Goal: Task Accomplishment & Management: Manage account settings

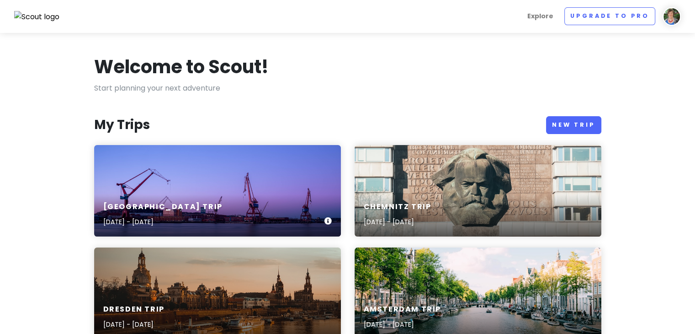
click at [212, 178] on div "[GEOGRAPHIC_DATA] Trip [DATE] - [DATE]" at bounding box center [217, 190] width 247 height 91
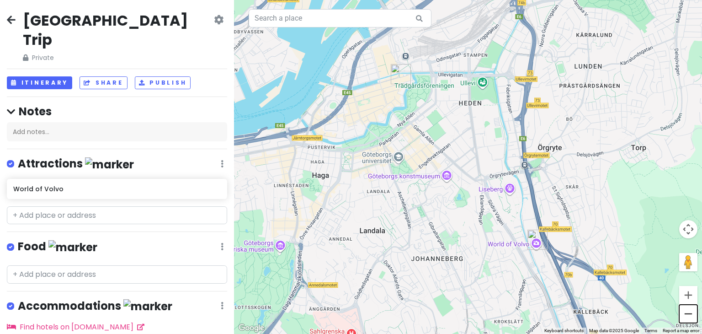
click at [687, 311] on button "Zoom out" at bounding box center [688, 313] width 18 height 18
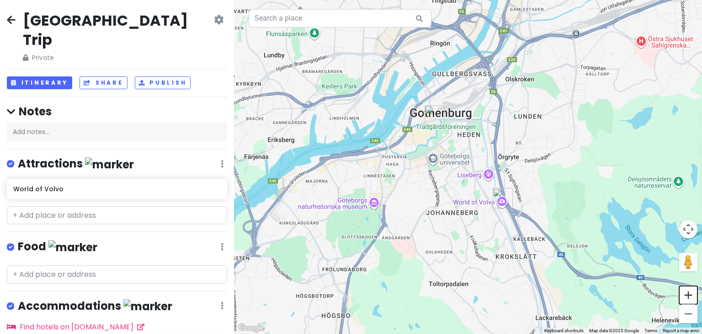
click at [686, 293] on button "Zoom in" at bounding box center [688, 295] width 18 height 18
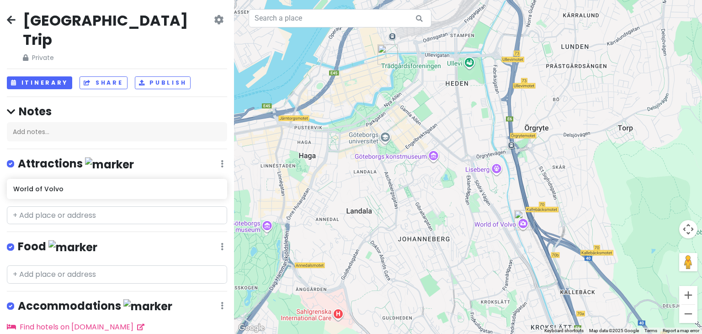
drag, startPoint x: 328, startPoint y: 272, endPoint x: 316, endPoint y: 251, distance: 23.4
click at [316, 251] on div at bounding box center [468, 167] width 468 height 334
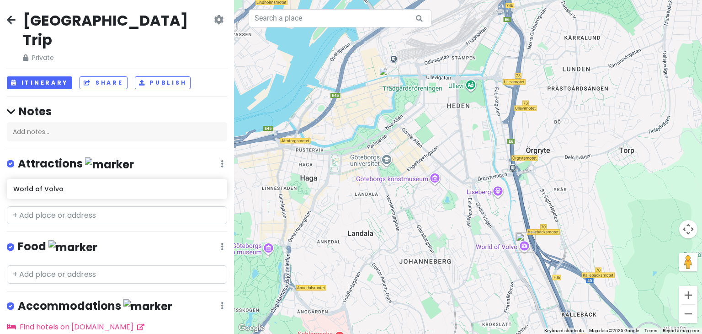
drag, startPoint x: 419, startPoint y: 90, endPoint x: 420, endPoint y: 114, distance: 24.3
click at [420, 114] on div at bounding box center [468, 167] width 468 height 334
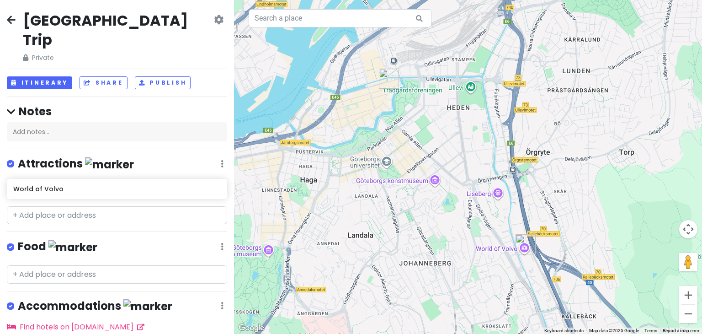
click at [406, 92] on div at bounding box center [468, 167] width 468 height 334
click at [30, 206] on input "text" at bounding box center [117, 215] width 220 height 18
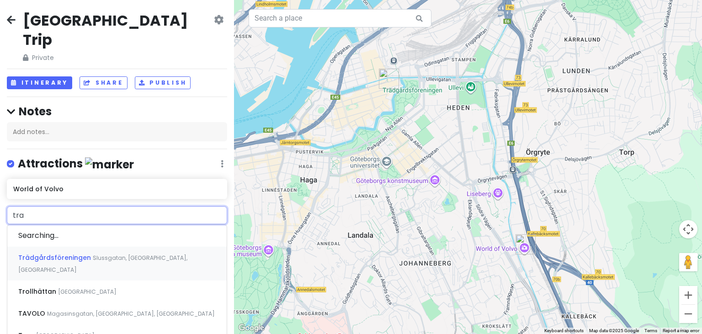
type input "trad"
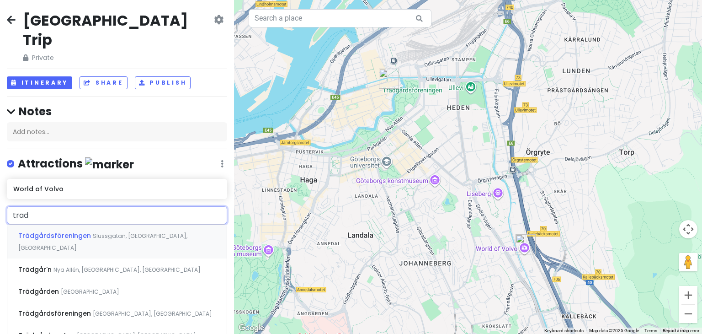
click at [44, 231] on span "Trädgårdsföreningen" at bounding box center [55, 235] width 75 height 9
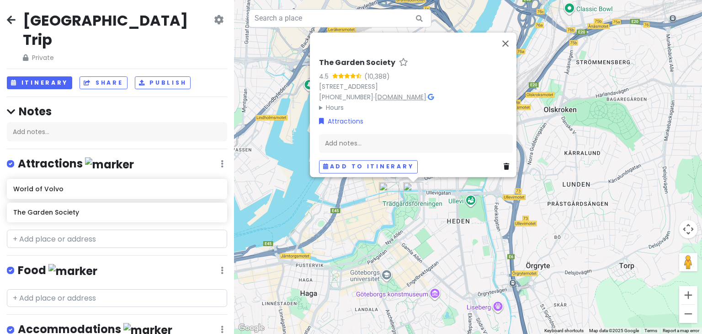
click at [426, 92] on link "[DOMAIN_NAME]" at bounding box center [401, 96] width 52 height 9
click at [388, 137] on div "Add notes..." at bounding box center [416, 143] width 194 height 19
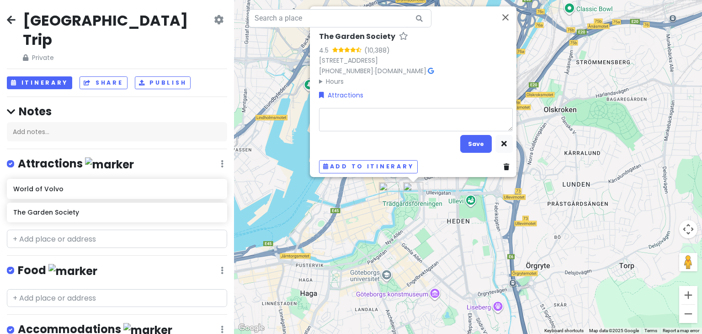
type textarea "x"
type textarea "H"
type textarea "x"
type textarea "Hi"
type textarea "x"
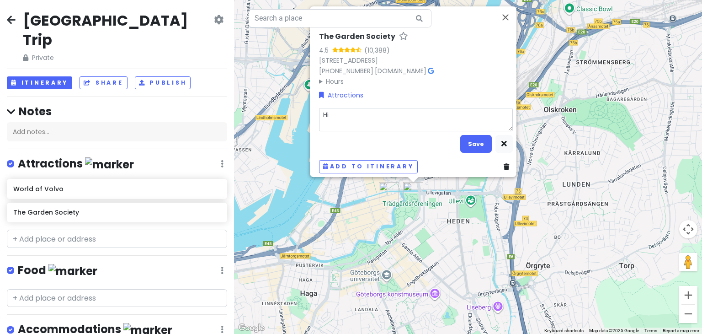
type textarea "Hie"
type textarea "x"
type textarea "Hier"
type textarea "x"
type textarea "Hier"
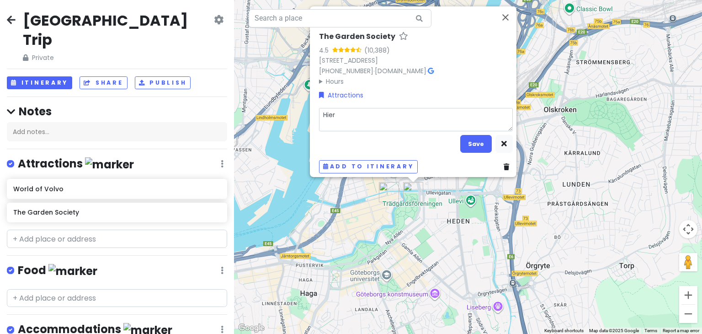
type textarea "x"
type textarea "Hier i"
type textarea "x"
type textarea "Hier is"
type textarea "x"
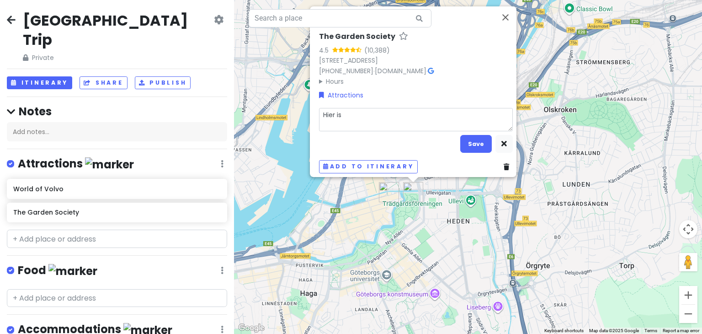
type textarea "Hier is"
type textarea "x"
type textarea "Hier is e"
type textarea "x"
type textarea "Hier is ee"
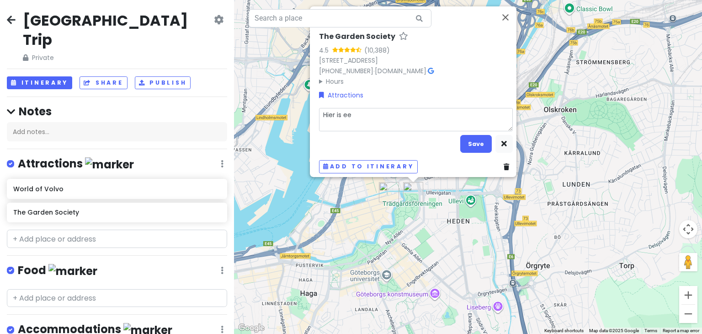
type textarea "x"
type textarea "Hier is een"
type textarea "x"
type textarea "Hier is een"
type textarea "x"
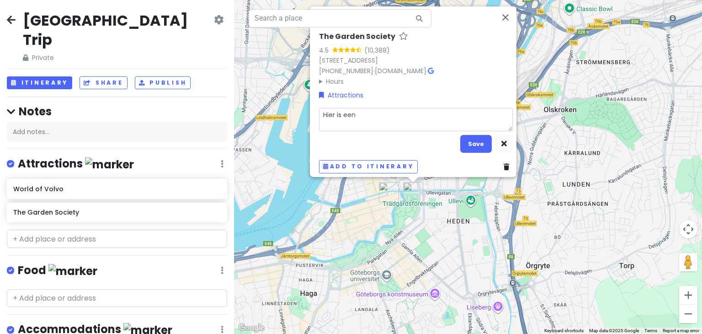
type textarea "Hier is een b"
type textarea "x"
type textarea "Hier is een ba"
type textarea "x"
type textarea "Hier is een ban"
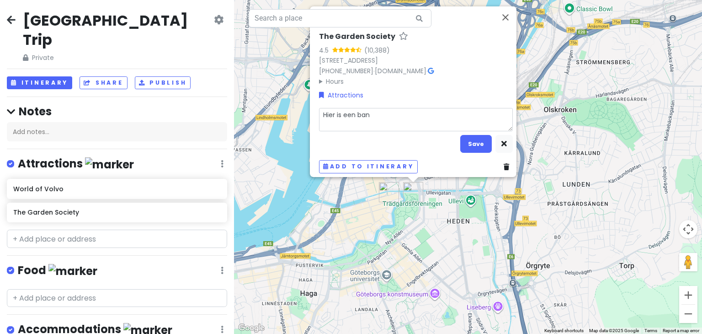
type textarea "x"
type textarea "Hier is een bann"
type textarea "x"
type textarea "Hier is een banne"
type textarea "x"
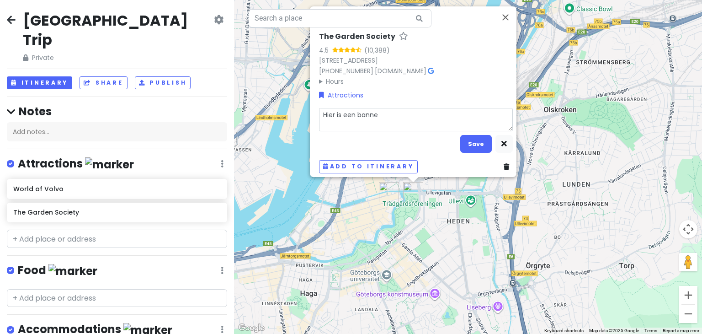
type textarea "Hier is een banner"
type textarea "x"
type textarea "Hier is een banner"
type textarea "x"
type textarea "Hier is een banner v"
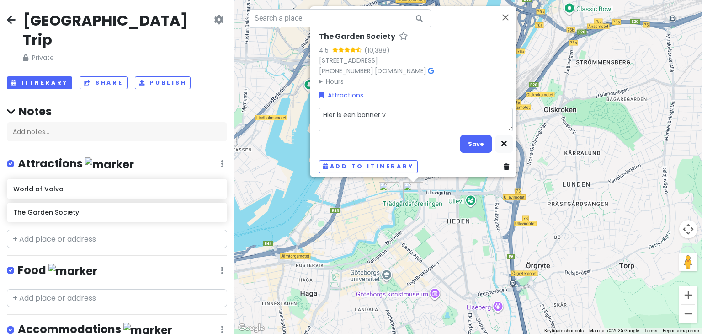
type textarea "x"
type textarea "Hier is een banner va"
type textarea "x"
type textarea "Hier is een banner van"
type textarea "x"
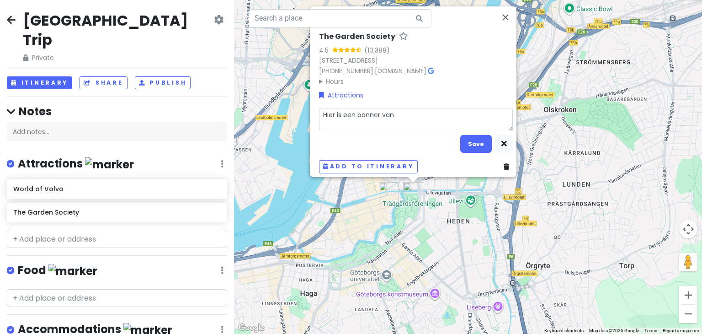
type textarea "Hier is een banner van"
type textarea "x"
type textarea "Hier is een banner van 1"
type textarea "x"
type textarea "Hier is een banner van 12"
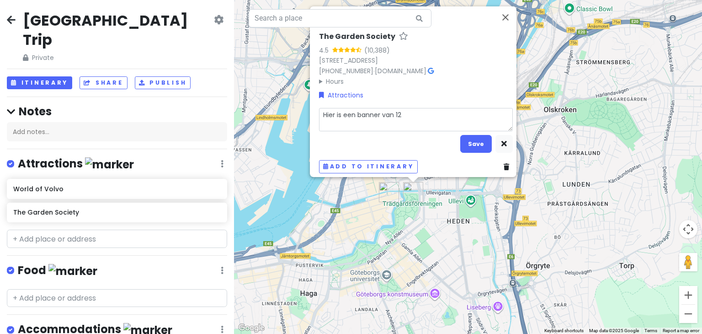
type textarea "x"
type textarea "Hier is een banner van 12"
type textarea "x"
type textarea "Hier is een banner van 12 ù"
type textarea "x"
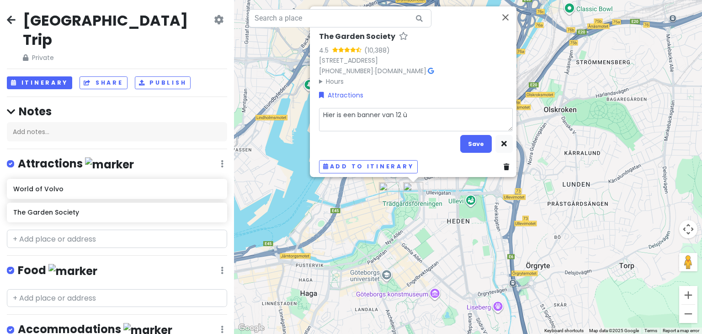
type textarea "Hier is een banner van 12 ùo"
type textarea "x"
type textarea "Hier is een banner van 12 ù"
type textarea "x"
type textarea "Hier is een banner van 12"
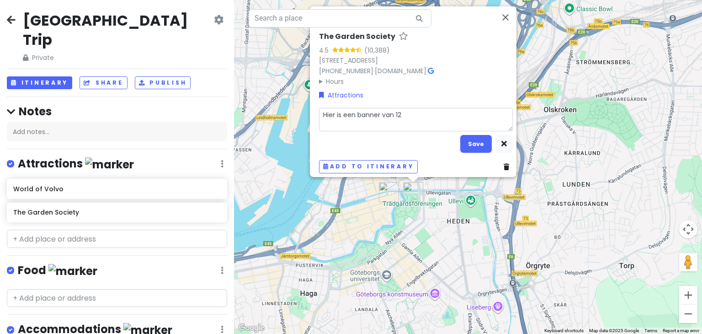
type textarea "x"
type textarea "Hier is een banner van 12 m"
type textarea "x"
type textarea "Hier is een banner van 12 mi"
type textarea "x"
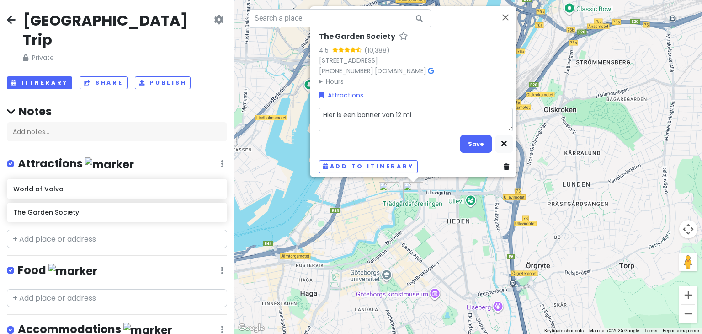
type textarea "Hier is een banner van 12 mis"
type textarea "x"
type textarea "Hier is een banner van 12 missi"
type textarea "x"
type textarea "Hier is een banner van 12 missio"
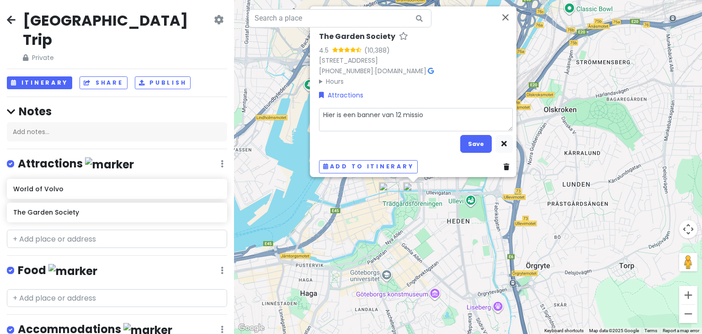
type textarea "x"
type textarea "Hier is een banner van 12 missioe"
type textarea "x"
type textarea "Hier is een banner van 12 missioes"
type textarea "x"
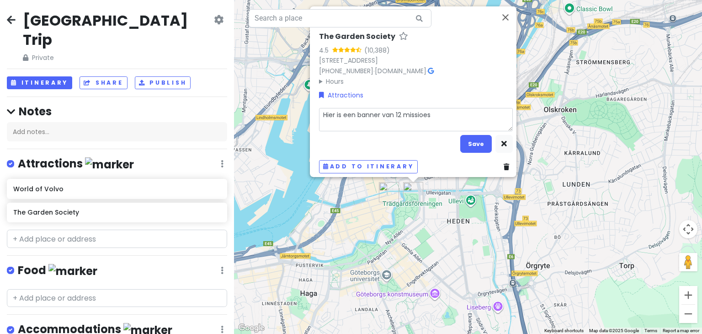
type textarea "Hier is een banner van 12 missioe"
type textarea "x"
type textarea "Hier is een banner van 12 missio"
type textarea "x"
type textarea "Hier is een banner van 12 missi"
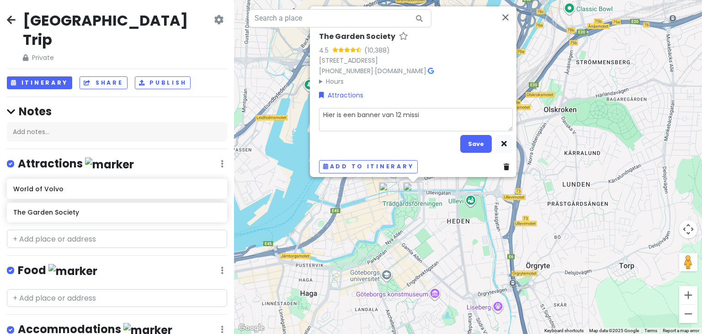
type textarea "x"
type textarea "Hier is een banner van 12 missie"
type textarea "x"
type textarea "Hier is een banner van 12 missies"
type textarea "x"
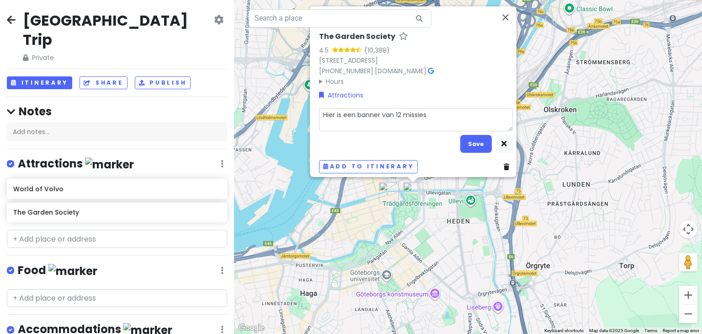
type textarea "Hier is een banner van 12 missies"
type textarea "x"
type textarea "Hier is een banner van 12 missies d"
type textarea "x"
type textarea "Hier is een banner van 12 missies do"
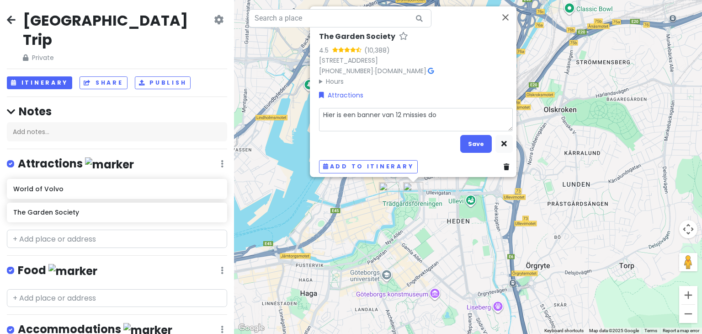
type textarea "x"
type textarea "Hier is een banner van 12 missies doo"
type textarea "x"
type textarea "Hier is een banner van 12 missies door"
type textarea "x"
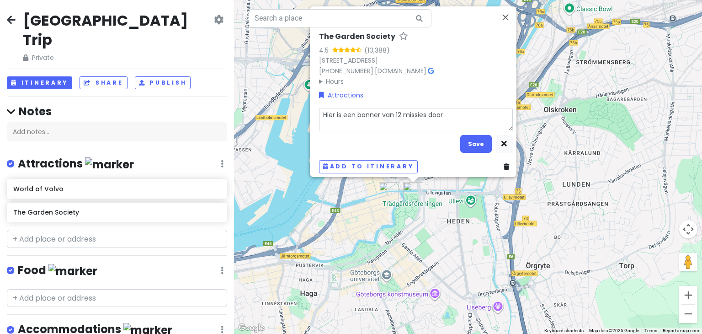
type textarea "Hier is een banner van 12 missies door"
type textarea "x"
type textarea "Hier is een banner van 12 missies door e"
type textarea "x"
type textarea "Hier is een banner van 12 missies door en"
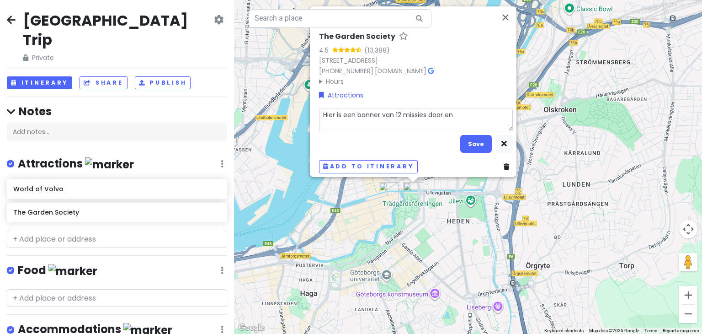
type textarea "x"
type textarea "Hier is een banner van 12 missies door en"
type textarea "x"
type textarea "Hier is een banner van 12 missies door en ro"
type textarea "x"
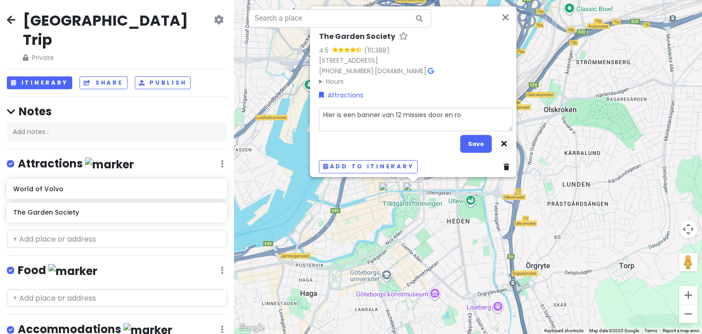
type textarea "Hier is een banner van 12 missies door en ron"
type textarea "x"
type textarea "Hier is een banner van 12 missies door en rond"
type textarea "x"
type textarea "Hier is een banner van 12 missies door en rond"
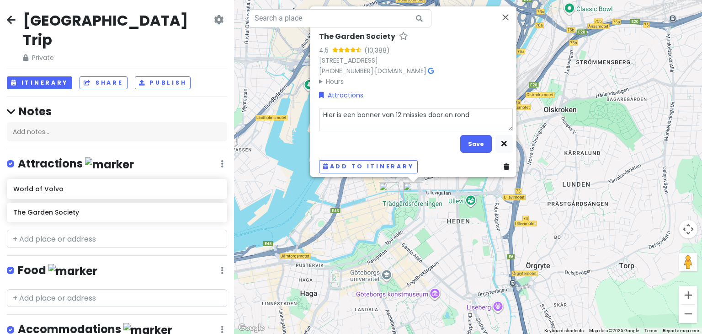
type textarea "x"
type textarea "Hier is een banner van 12 missies door en rond h"
type textarea "x"
type textarea "Hier is een banner van 12 missies door en rond he"
type textarea "x"
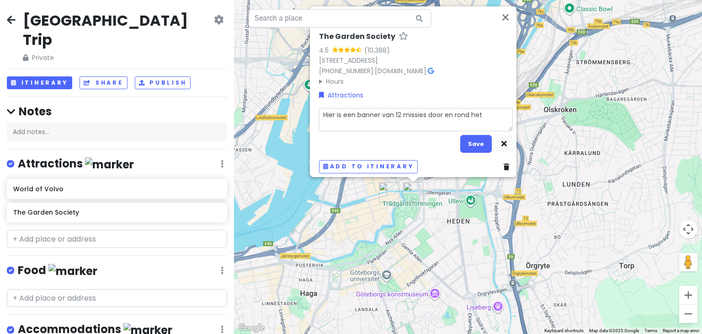
type textarea "Hier is een banner van 12 missies door en rond het"
type textarea "x"
type textarea "Hier is een banner van 12 missies door en rond het p"
type textarea "x"
type textarea "Hier is een banner van 12 missies door en rond het pa"
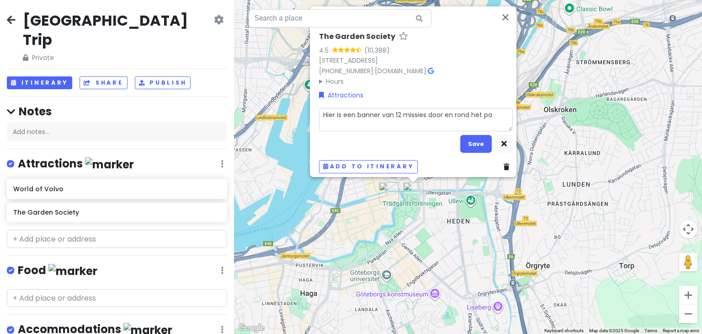
type textarea "x"
type textarea "Hier is een banner van 12 missies door en rond het park"
type textarea "x"
type textarea "Hier is een banner van 12 missies door en rond het park,"
type textarea "x"
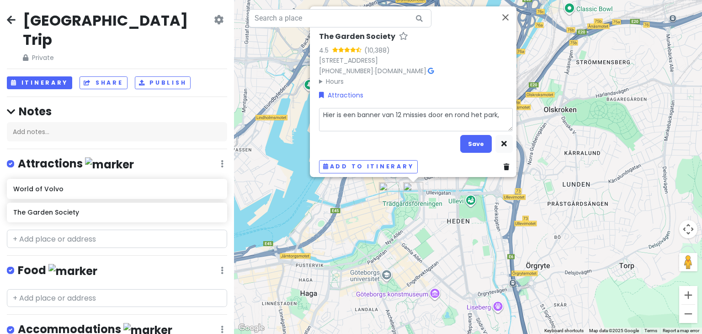
type textarea "Hier is een banner van 12 missies door en rond het park,"
type textarea "x"
type textarea "Hier is een banner van 12 missies door en rond het park, z"
type textarea "x"
type textarea "Hier is een banner van 12 missies door en rond het park, zi"
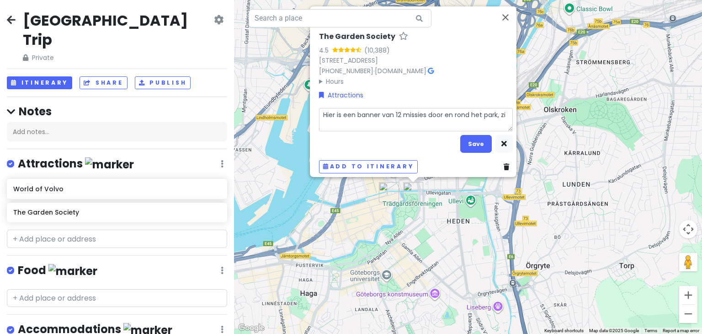
type textarea "x"
type textarea "Hier is een banner van 12 missies door en rond het park, zie"
type textarea "x"
type textarea "Hier is een banner van 12 missies door en rond het park, zie"
type textarea "x"
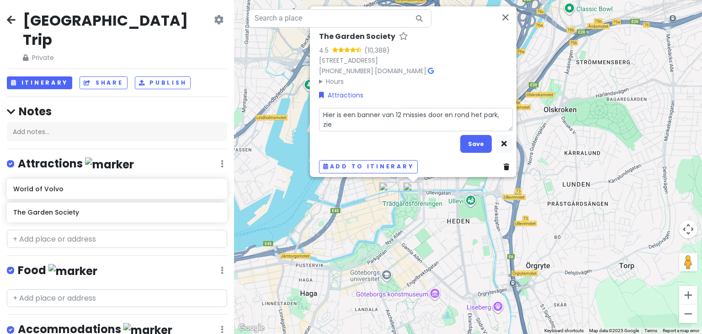
type textarea "Hier is een banner van 12 missies door en rond het park, zie o"
type textarea "x"
type textarea "Hier is een banner van 12 missies door en rond het park, zie op"
type textarea "x"
type textarea "Hier is een banner van 12 missies door en rond het park, zie op"
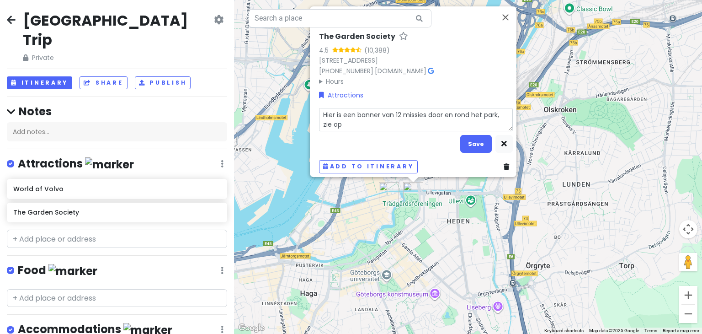
type textarea "x"
type textarea "Hier is een banner van 12 missies door en rond het park, zie op r"
type textarea "x"
type textarea "Hier is een banner van 12 missies door en rond het park, zie op re"
type textarea "x"
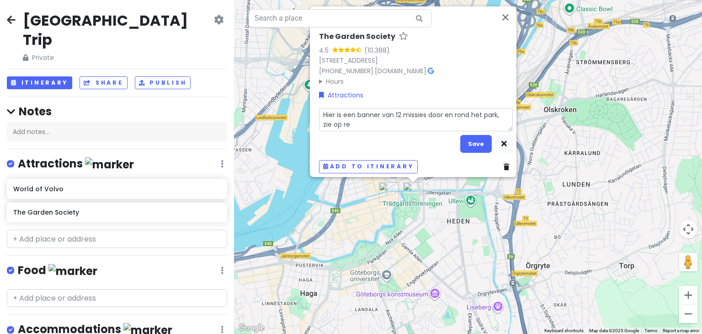
type textarea "Hier is een banner van 12 missies door en rond het park, zie op rei"
type textarea "x"
type textarea "Hier is een banner van 12 missies door en rond het park, zie op reis"
type textarea "x"
type textarea "Hier is een banner van 12 missies door en rond het park, zie op reis e"
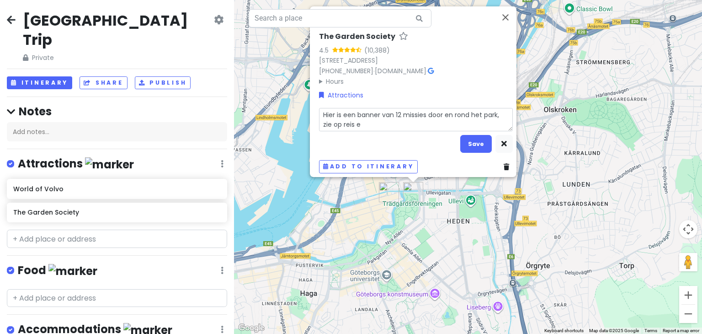
type textarea "x"
type textarea "Hier is een banner van 12 missies door en rond het park, zie op reis er"
type textarea "x"
type textarea "Hier is een banner van 12 missies door en rond het park, zie op reis erg"
type textarea "x"
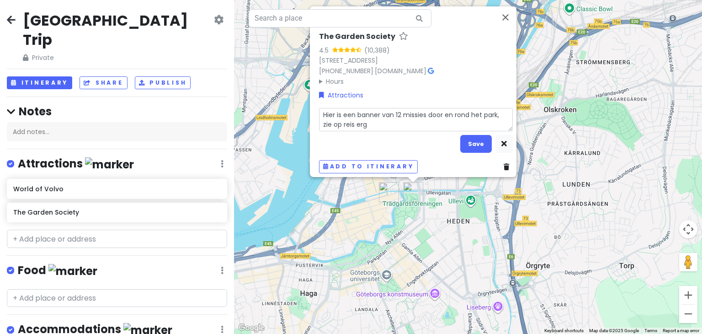
type textarea "Hier is een banner van 12 missies door en rond het park, zie op reis erge"
type textarea "x"
type textarea "Hier is een banner van 12 missies door en rond het park, zie op reis ergen"
type textarea "x"
type textarea "Hier is een banner van 12 missies door en rond het park, zie op reis ergens"
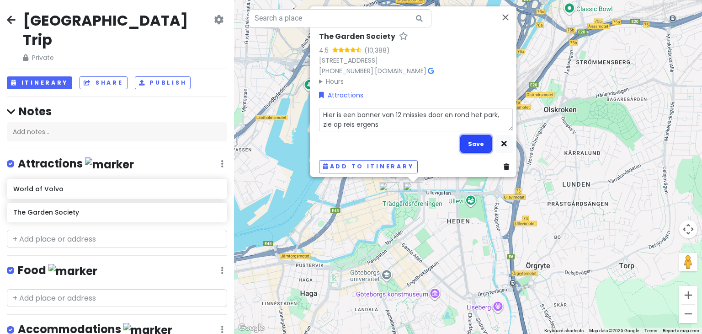
click at [469, 139] on button "Save" at bounding box center [476, 144] width 32 height 18
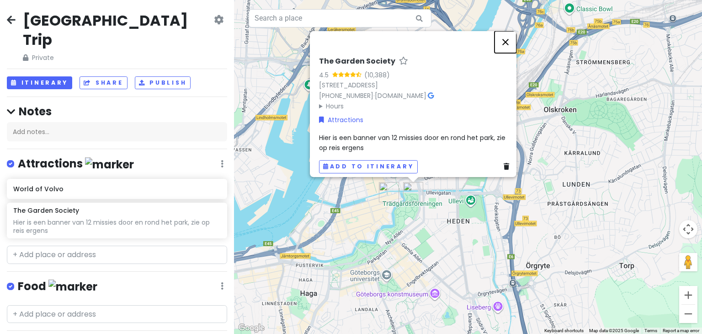
click at [511, 35] on button "Close" at bounding box center [506, 42] width 22 height 22
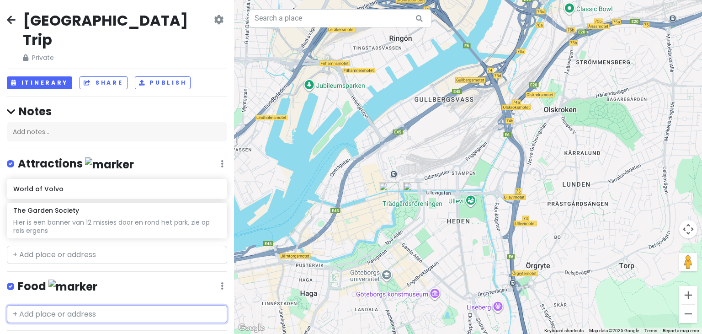
click at [46, 305] on input "text" at bounding box center [117, 314] width 220 height 18
type input "fesk"
click at [46, 330] on span "Feskekörka" at bounding box center [38, 334] width 40 height 9
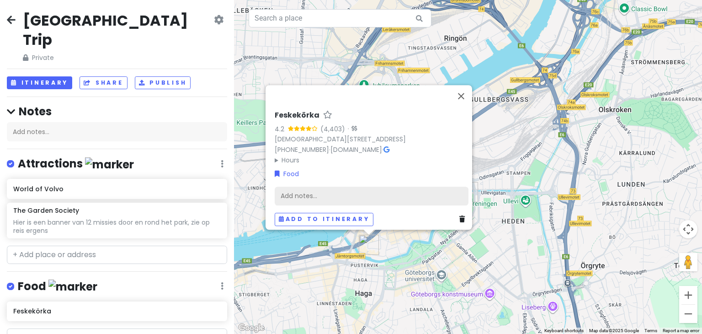
click at [304, 192] on div "Add notes..." at bounding box center [372, 196] width 194 height 19
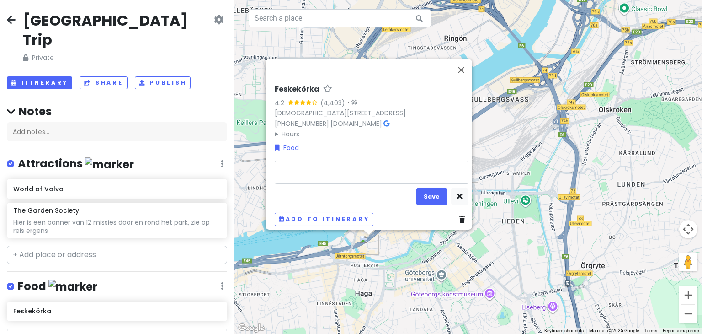
type textarea "x"
type textarea "v"
type textarea "x"
type textarea "vi"
type textarea "x"
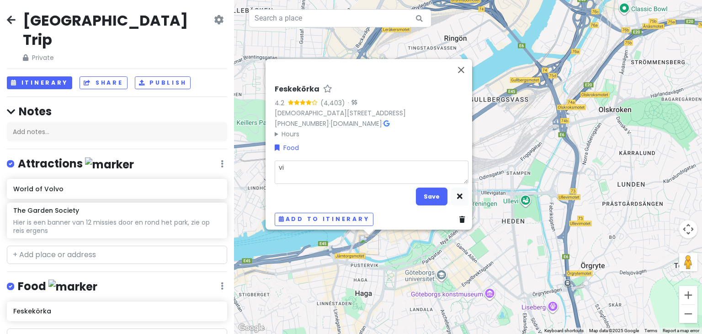
type textarea "vis"
type textarea "x"
type textarea "vism"
type textarea "x"
type textarea "visma"
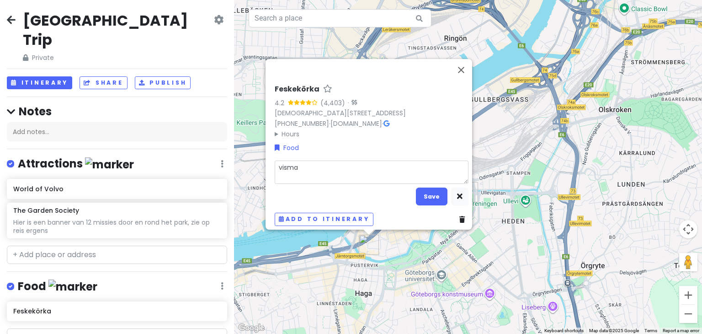
type textarea "x"
type textarea "vismark"
type textarea "x"
type textarea "vismarkt"
type textarea "x"
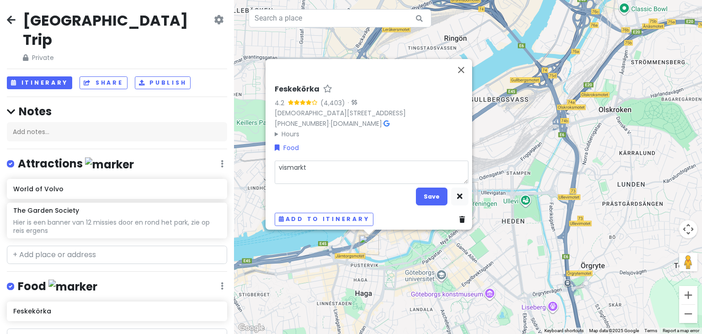
type textarea "vismarkt"
type textarea "x"
type textarea "vismarkt o"
type textarea "x"
type textarea "vismarkt om"
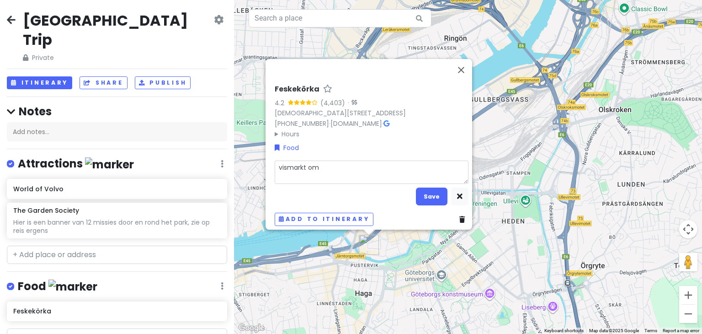
type textarea "x"
type textarea "vismarkt om"
type textarea "x"
type textarea "vismarkt om e"
type textarea "x"
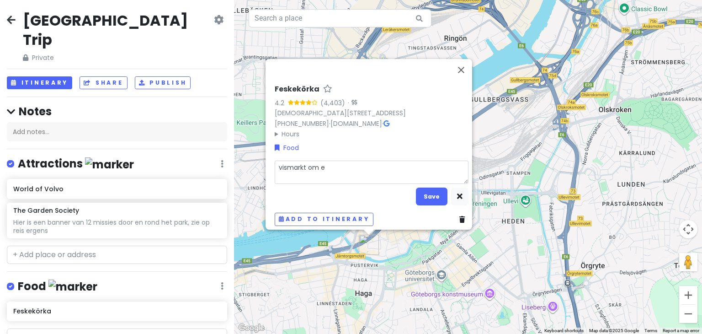
type textarea "vismarkt om ee"
type textarea "x"
type textarea "vismarkt om een"
type textarea "x"
type textarea "vismarkt om een"
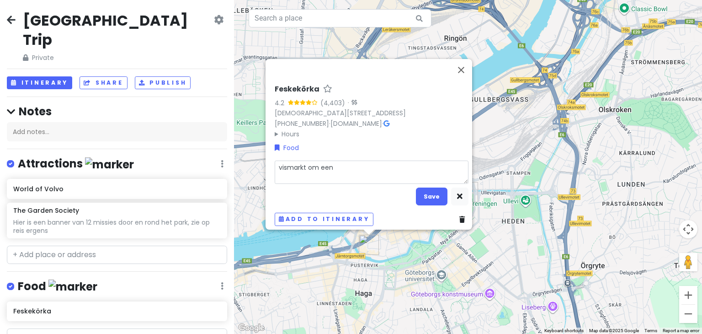
type textarea "x"
type textarea "vismarkt om een b"
type textarea "x"
type textarea "vismarkt om een br"
type textarea "x"
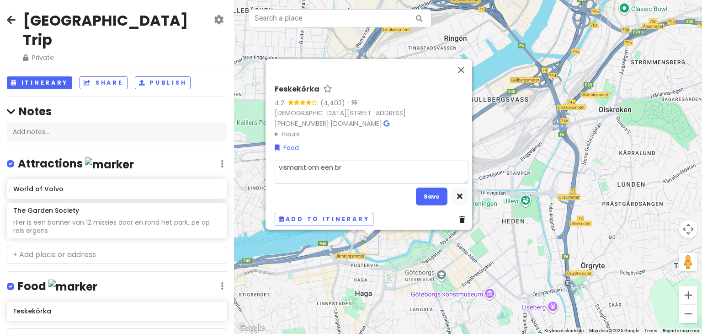
type textarea "vismarkt om een bro"
click at [434, 193] on button "Save" at bounding box center [432, 196] width 32 height 18
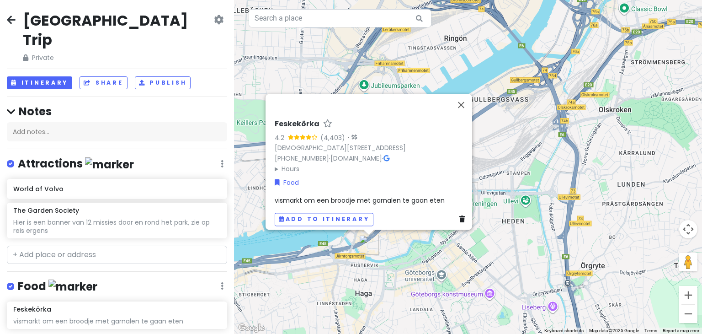
click at [382, 196] on span "vismarkt om een broodje met garnalen te gaan eten" at bounding box center [360, 200] width 170 height 9
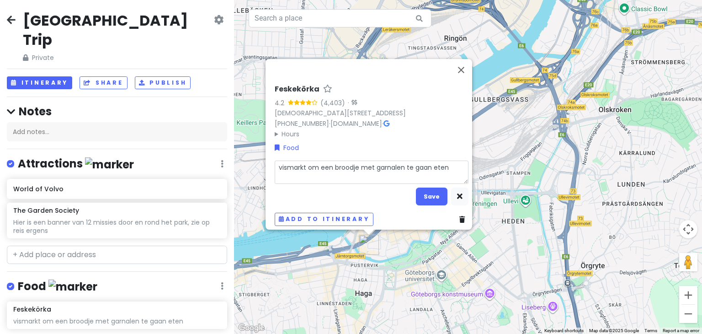
click at [447, 161] on textarea "vismarkt om een broodje met garnalen te gaan eten" at bounding box center [372, 172] width 194 height 24
click at [430, 194] on button "Save" at bounding box center [432, 196] width 32 height 18
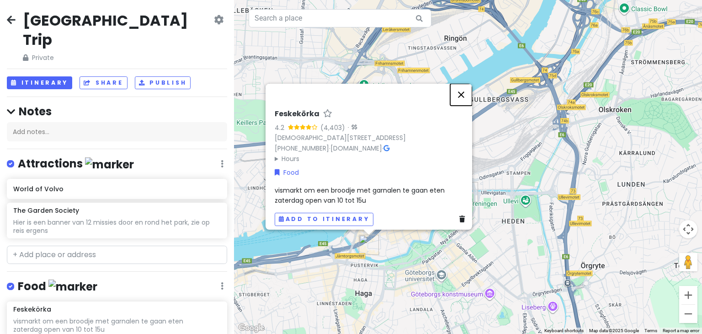
click at [466, 85] on button "Close" at bounding box center [461, 95] width 22 height 22
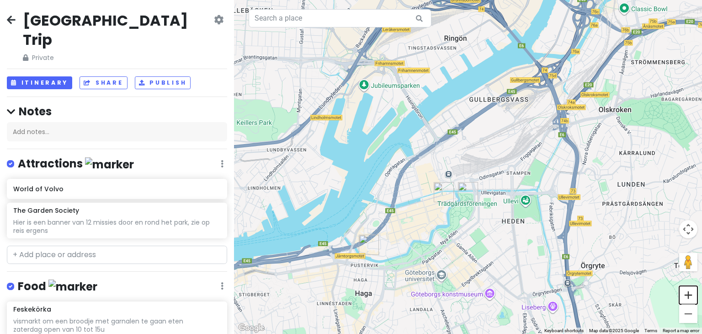
click at [683, 300] on button "Zoom in" at bounding box center [688, 295] width 18 height 18
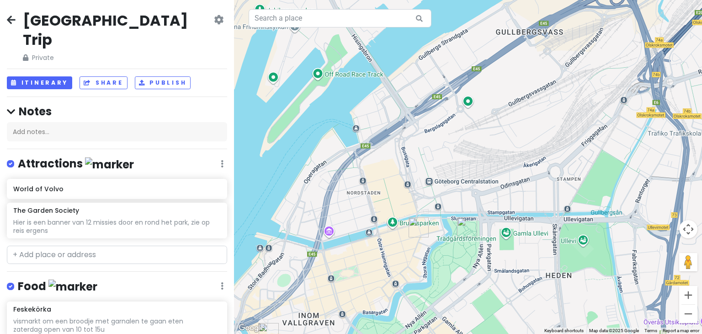
click at [396, 301] on div at bounding box center [468, 167] width 468 height 334
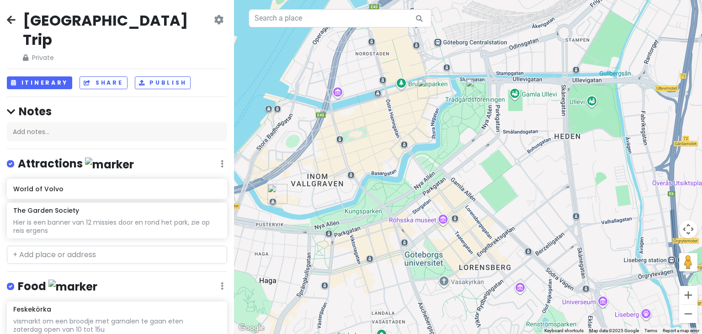
drag, startPoint x: 396, startPoint y: 301, endPoint x: 406, endPoint y: 161, distance: 139.8
click at [406, 161] on div at bounding box center [468, 167] width 468 height 334
click at [31, 245] on input "text" at bounding box center [117, 254] width 220 height 18
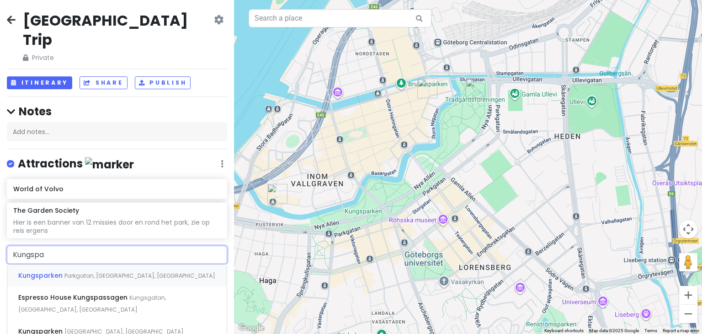
click at [38, 271] on span "Kungsparken" at bounding box center [41, 275] width 46 height 9
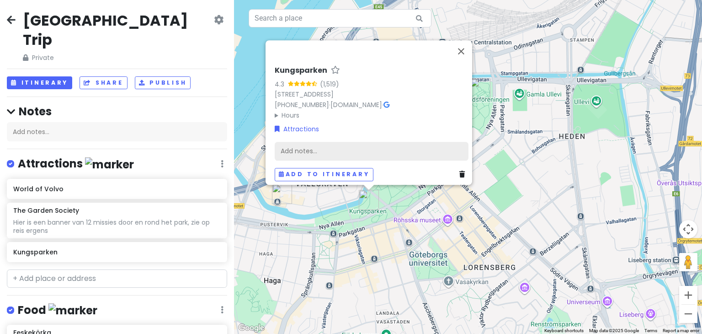
click at [348, 145] on div "Add notes..." at bounding box center [372, 151] width 194 height 19
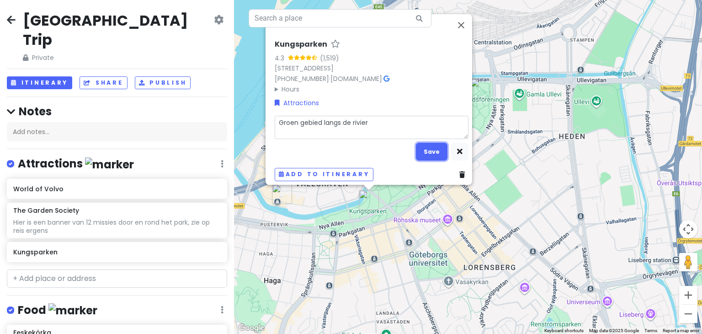
drag, startPoint x: 428, startPoint y: 147, endPoint x: 431, endPoint y: 137, distance: 11.0
click at [431, 137] on div "Groen gebied langs de rivier Save" at bounding box center [372, 138] width 194 height 45
click at [423, 149] on button "Save" at bounding box center [432, 152] width 32 height 18
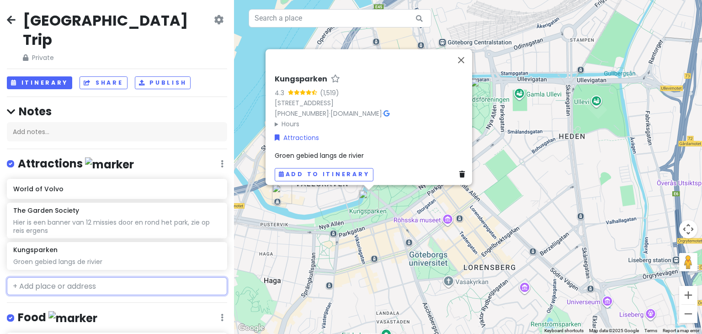
click at [44, 277] on input "text" at bounding box center [117, 286] width 220 height 18
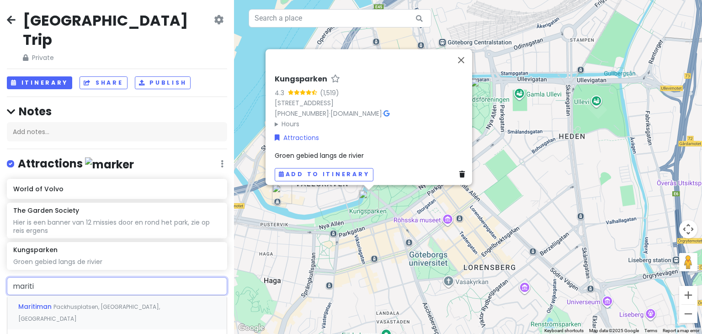
click at [40, 302] on span "Maritiman" at bounding box center [35, 306] width 35 height 9
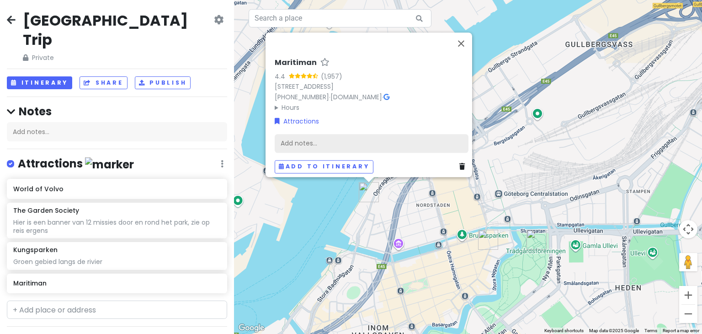
click at [291, 139] on div "Add notes..." at bounding box center [372, 143] width 194 height 19
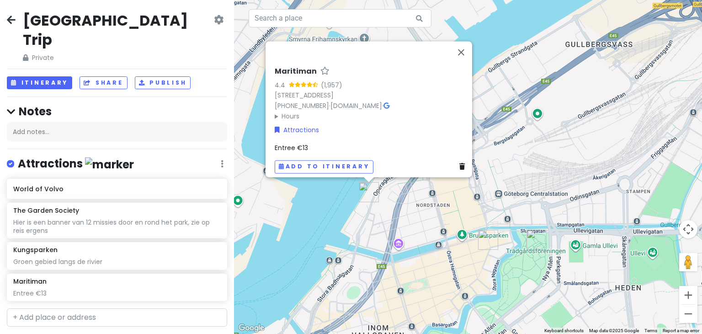
click at [309, 143] on div "Entree €13" at bounding box center [372, 148] width 194 height 10
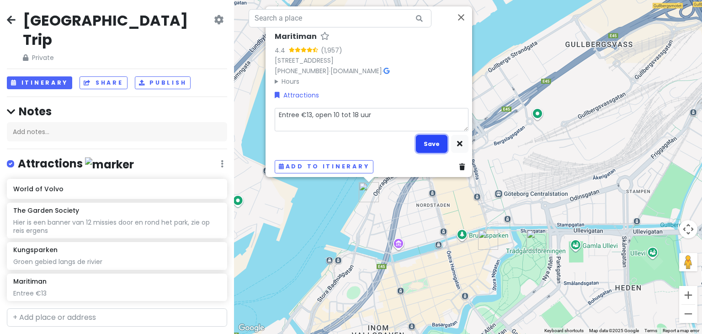
click at [430, 139] on button "Save" at bounding box center [432, 144] width 32 height 18
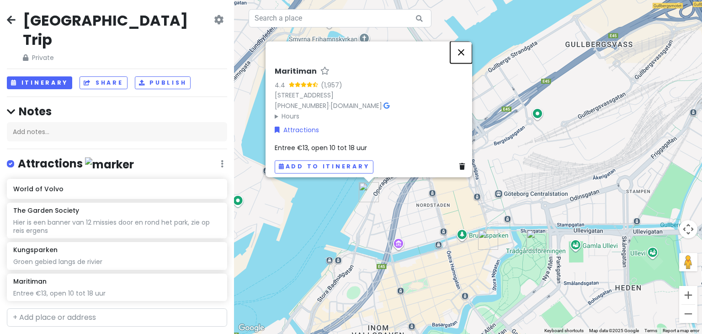
click at [464, 50] on button "Close" at bounding box center [461, 52] width 22 height 22
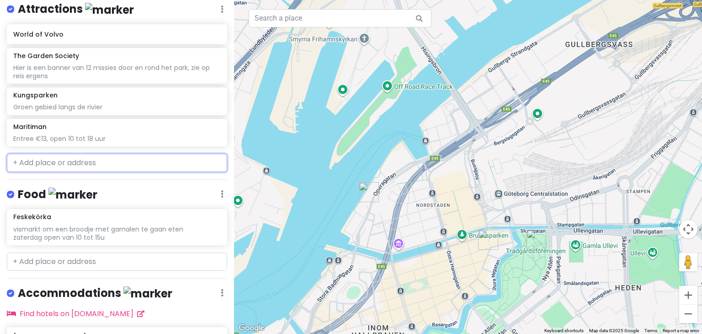
scroll to position [166, 0]
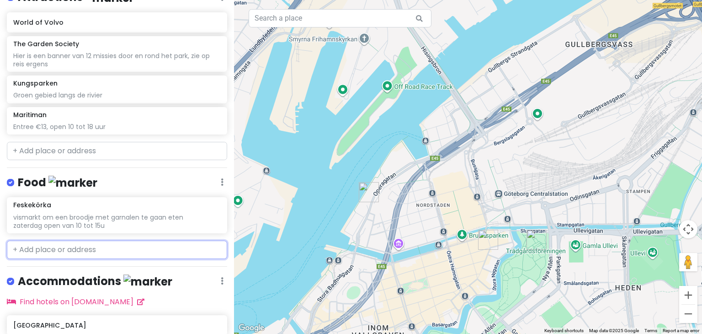
click at [69, 240] on input "text" at bounding box center [117, 249] width 220 height 18
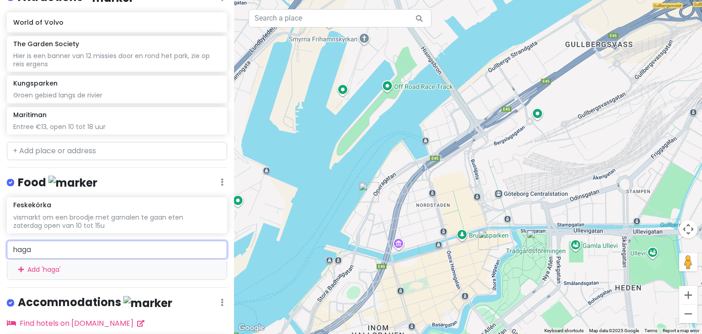
click at [81, 240] on input "haga" at bounding box center [117, 249] width 220 height 18
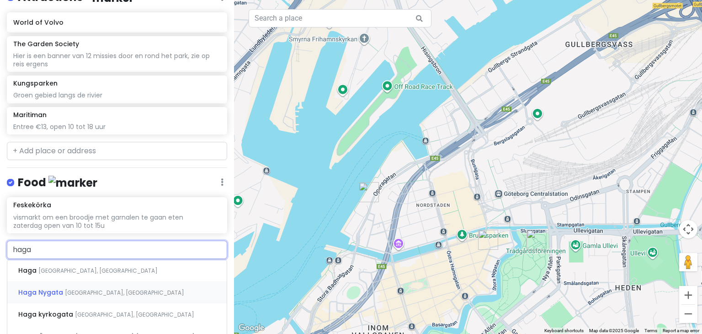
click at [73, 270] on span "[GEOGRAPHIC_DATA], [GEOGRAPHIC_DATA]" at bounding box center [97, 270] width 119 height 8
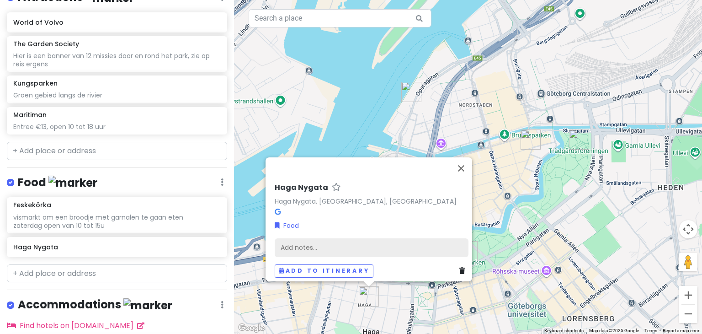
click at [346, 245] on div "Add notes..." at bounding box center [372, 247] width 194 height 19
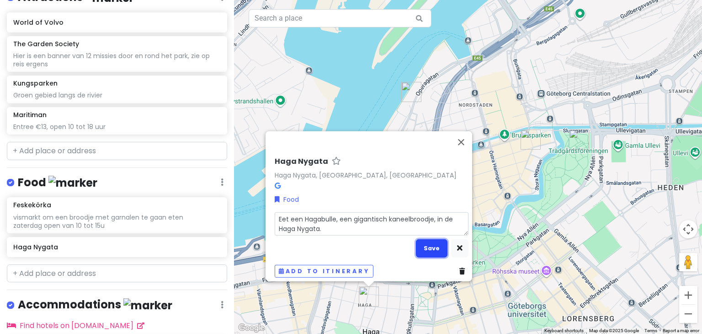
click at [421, 239] on button "Save" at bounding box center [432, 248] width 32 height 18
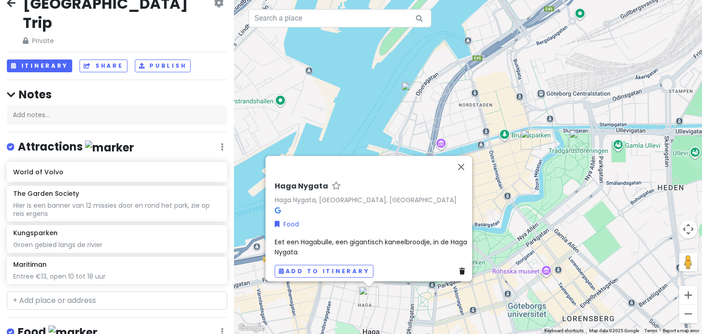
scroll to position [5, 0]
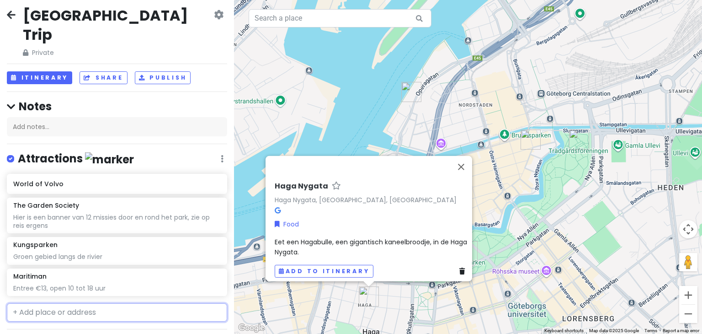
click at [81, 303] on input "text" at bounding box center [117, 312] width 220 height 18
click at [81, 329] on span "Vasagatan, [GEOGRAPHIC_DATA], [GEOGRAPHIC_DATA]" at bounding box center [94, 339] width 152 height 20
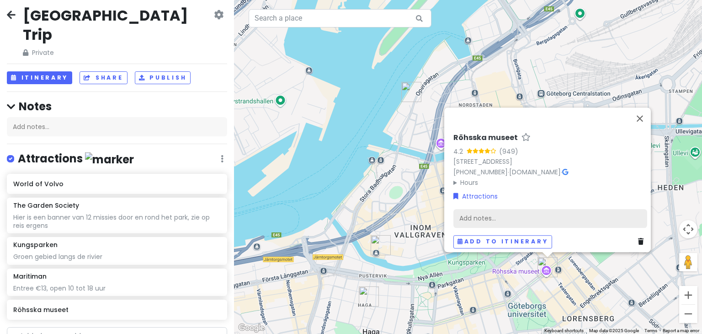
click at [482, 216] on div "Add notes..." at bounding box center [550, 218] width 194 height 19
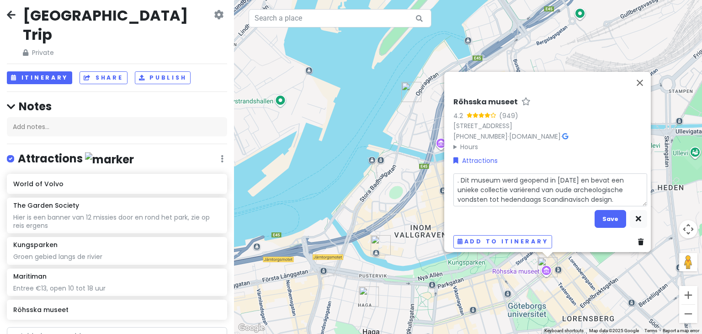
click at [456, 174] on textarea ". Dit museum werd geopend in [DATE] en bevat een unieke collectie variërend van…" at bounding box center [550, 189] width 194 height 33
click at [607, 210] on button "Save" at bounding box center [611, 219] width 32 height 18
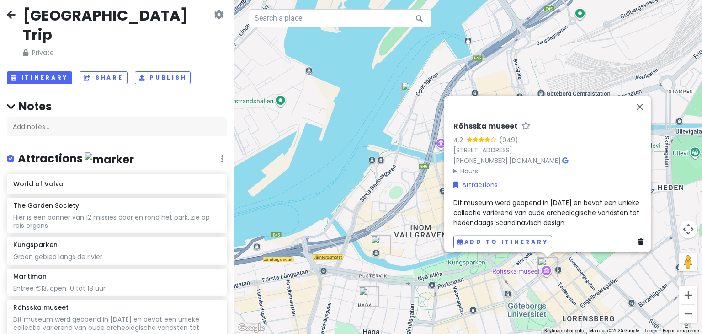
click at [569, 220] on div "Dit museum werd geopend in [DATE] en bevat een unieke collectie variërend van o…" at bounding box center [550, 212] width 194 height 31
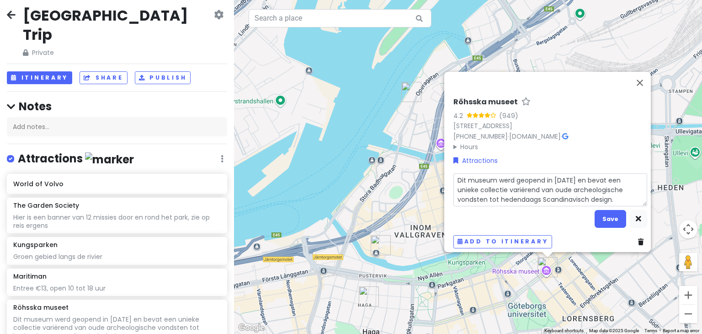
click at [581, 194] on textarea "Dit museum werd geopend in [DATE] en bevat een unieke collectie variërend van o…" at bounding box center [550, 189] width 194 height 33
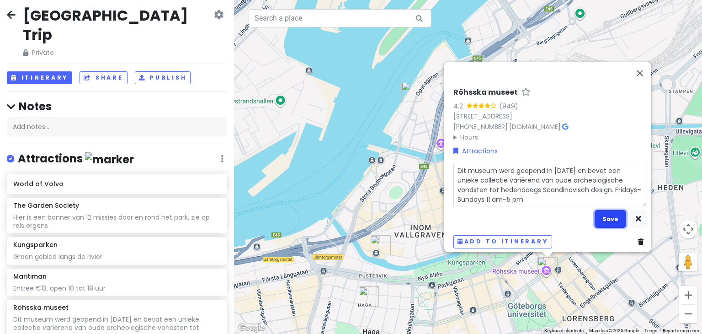
click at [610, 212] on button "Save" at bounding box center [611, 219] width 32 height 18
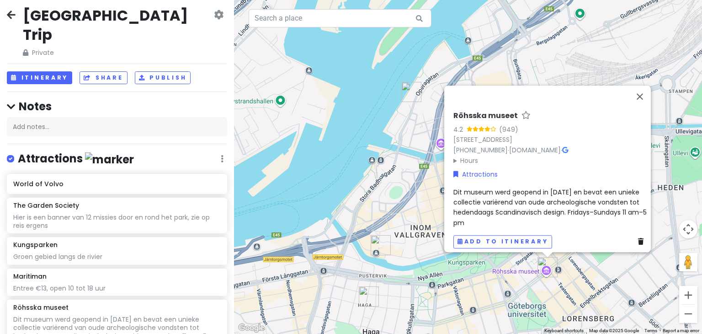
click at [494, 218] on div "Dit museum werd geopend in [DATE] en bevat een unieke collectie variërend van o…" at bounding box center [550, 207] width 194 height 41
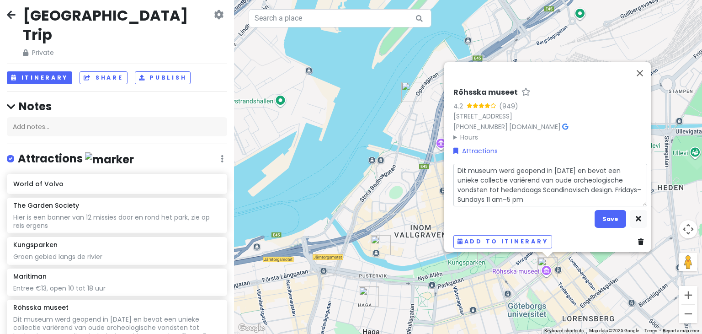
click at [501, 192] on textarea "Dit museum werd geopend in [DATE] en bevat een unieke collectie variërend van o…" at bounding box center [550, 185] width 194 height 43
click at [602, 215] on button "Save" at bounding box center [611, 219] width 32 height 18
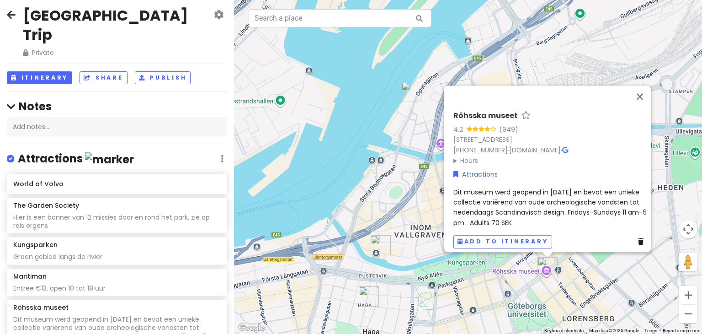
scroll to position [0, 0]
